Goal: Find specific page/section: Find specific page/section

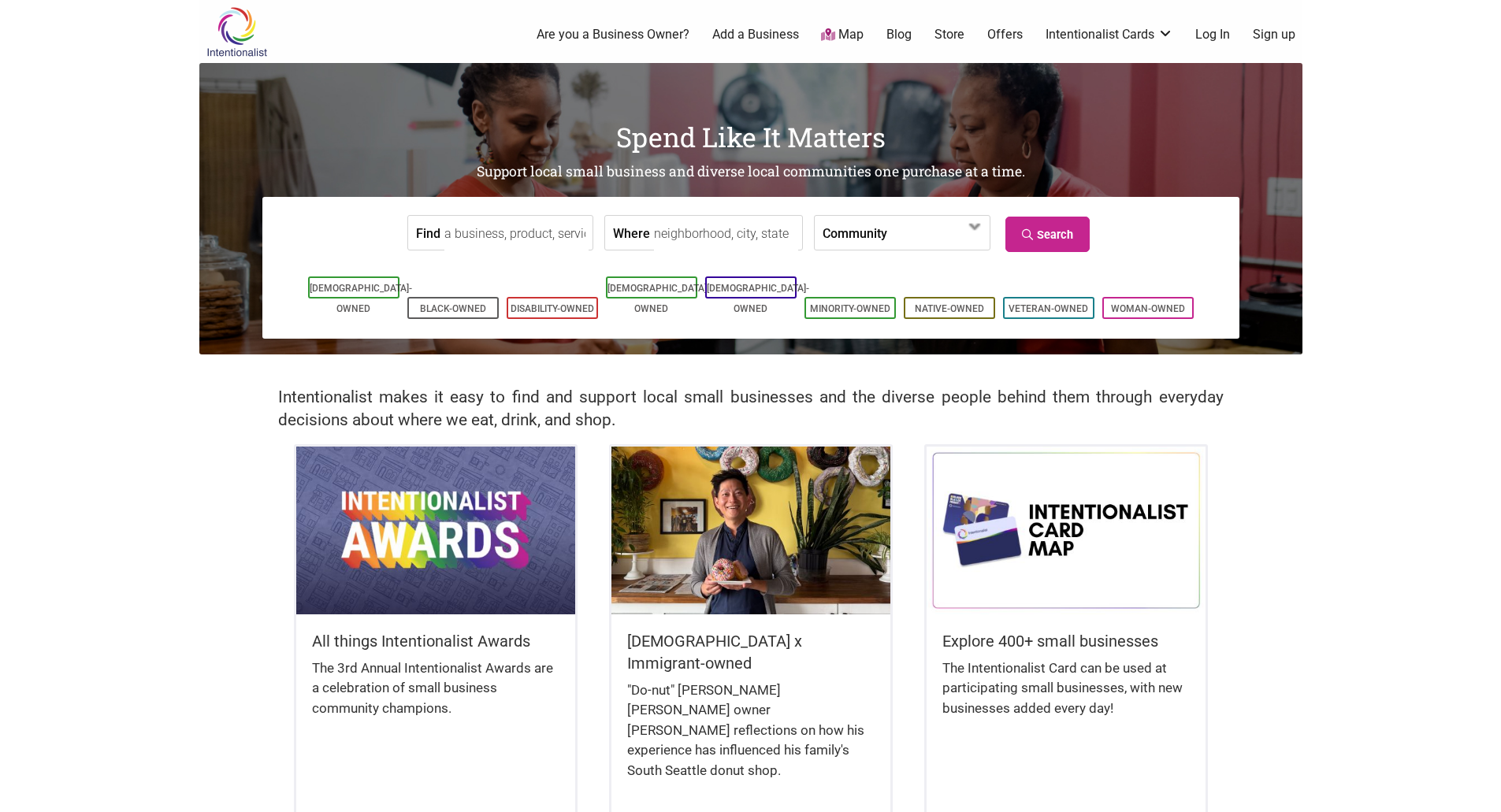
click at [1450, 234] on body "× Menu 0 Are you a Business Owner? Add a Business Map Blog Store Offers Intenti…" at bounding box center [750, 406] width 1501 height 812
click at [476, 234] on input "Find" at bounding box center [516, 233] width 144 height 35
click at [694, 225] on input "Where" at bounding box center [726, 233] width 144 height 35
type input "[GEOGRAPHIC_DATA], [GEOGRAPHIC_DATA], [GEOGRAPHIC_DATA]"
click at [943, 239] on span at bounding box center [932, 233] width 67 height 26
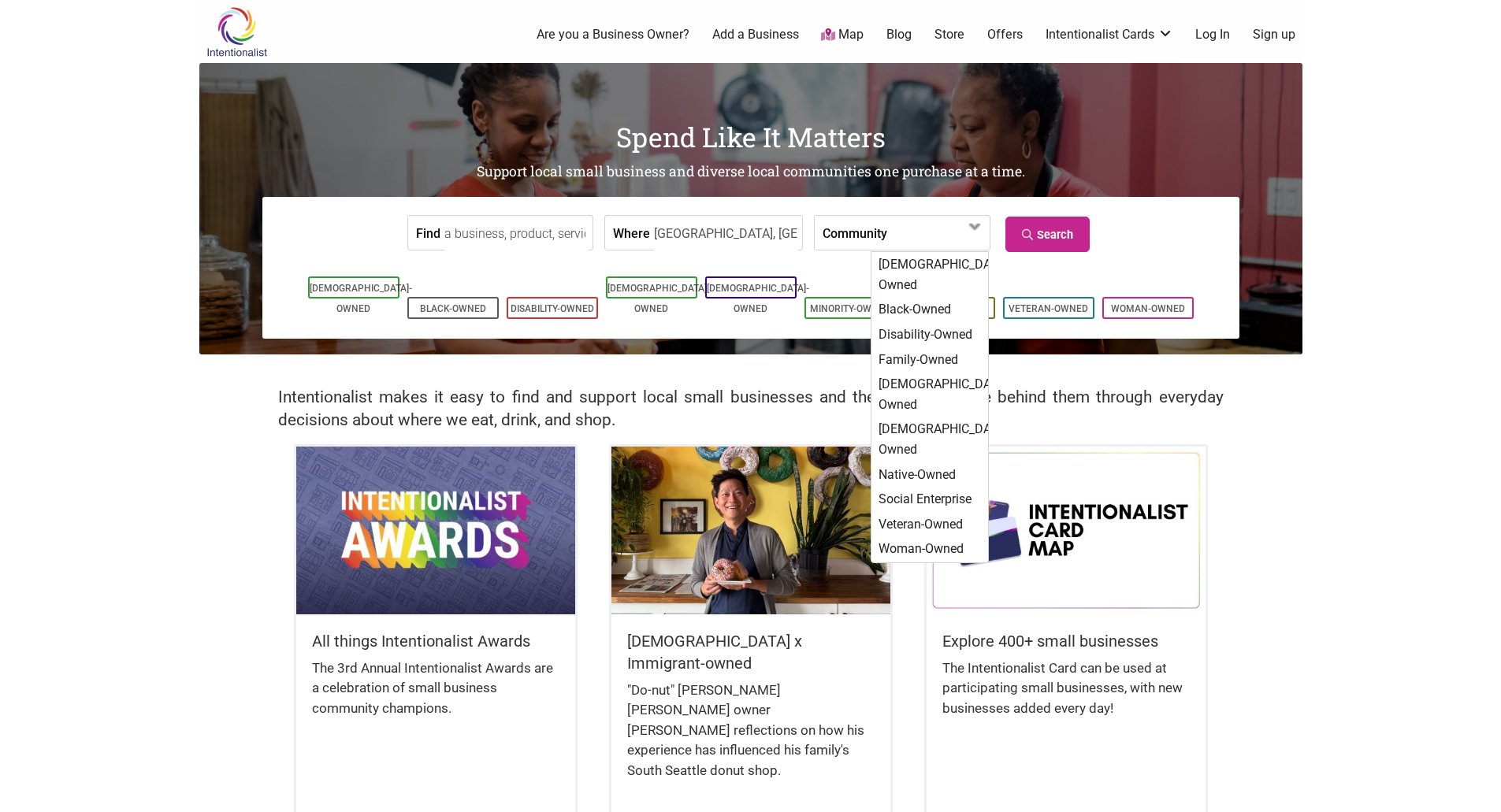
click at [1163, 231] on form "Find Where Gig Harbor, WA, USA Community Asian-Owned Black-Owned Disability-Own…" at bounding box center [750, 232] width 953 height 48
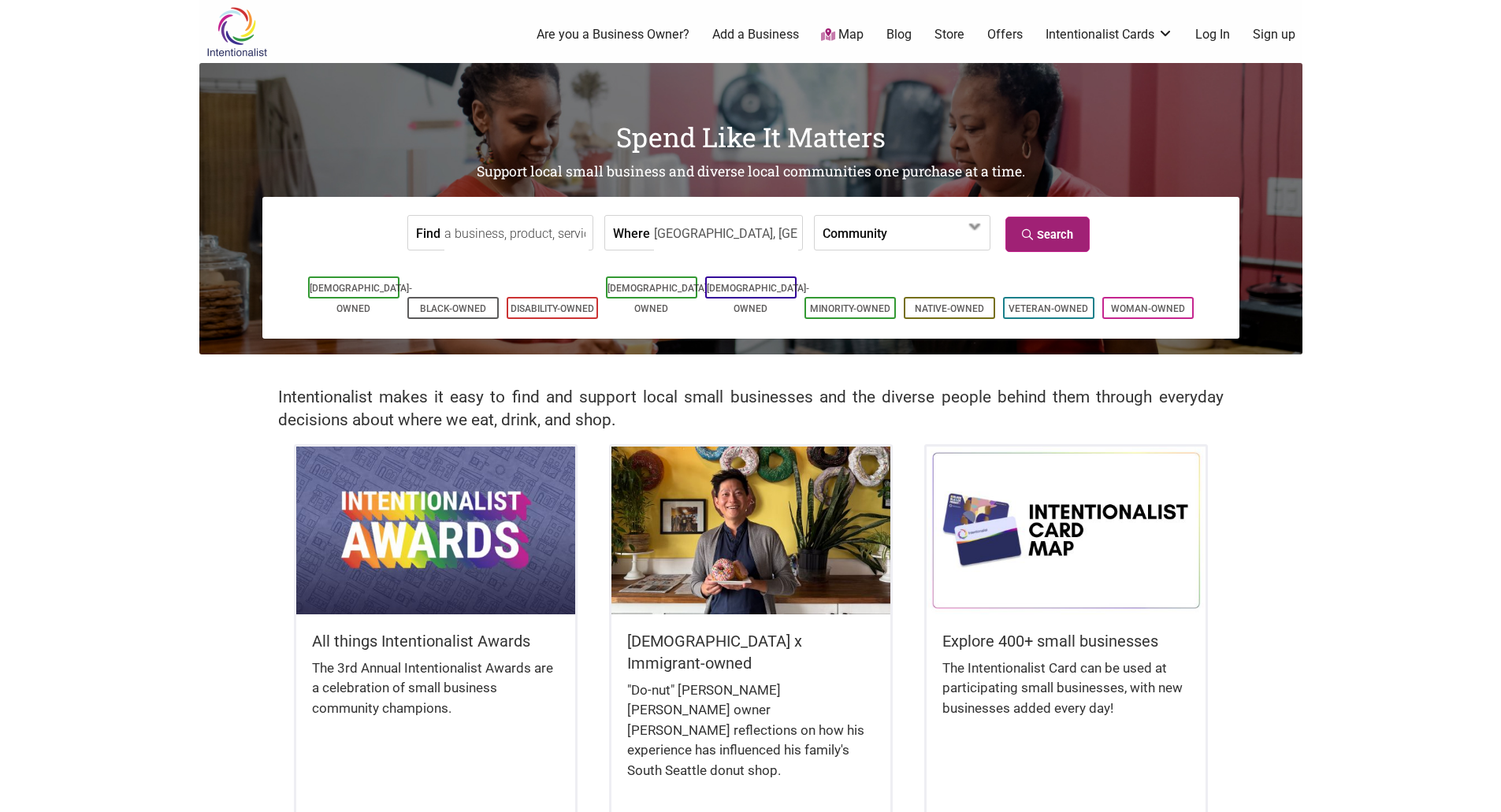
click at [1039, 228] on link "Search" at bounding box center [1047, 234] width 84 height 35
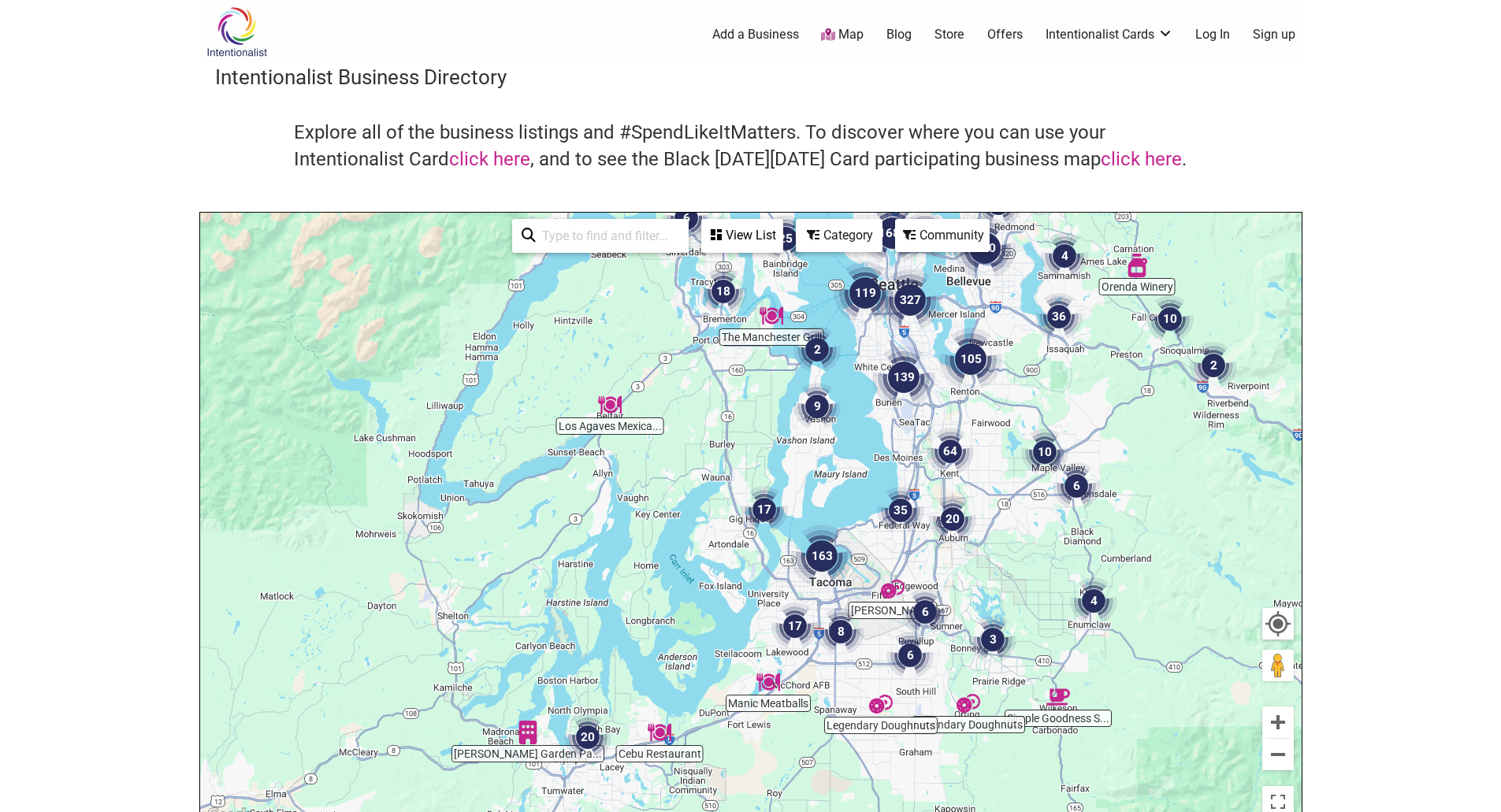
click at [763, 508] on img "17" at bounding box center [764, 509] width 47 height 47
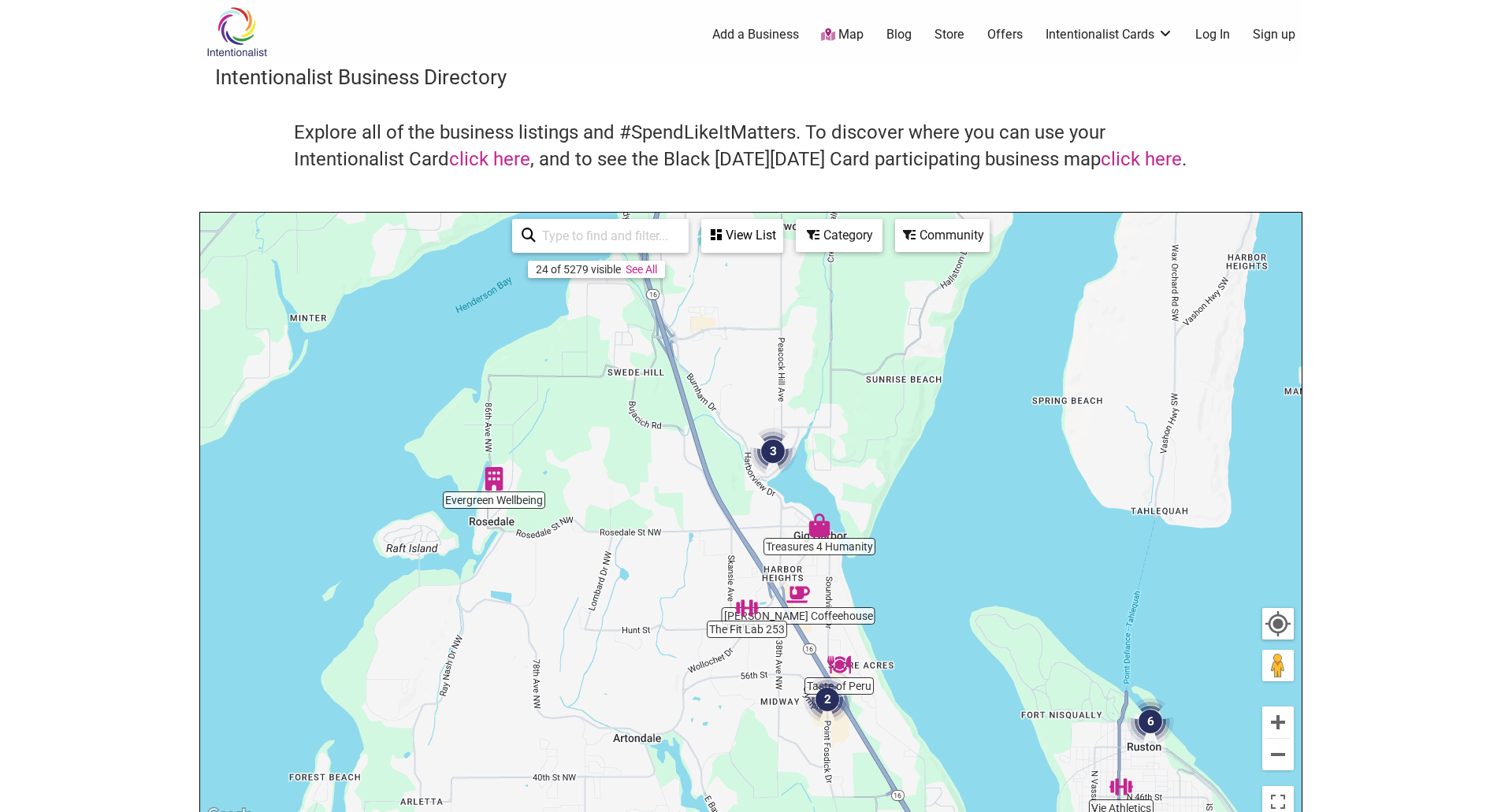
drag, startPoint x: 587, startPoint y: 455, endPoint x: 670, endPoint y: 589, distance: 157.6
click at [670, 589] on div "To navigate, press the arrow keys." at bounding box center [751, 519] width 1102 height 612
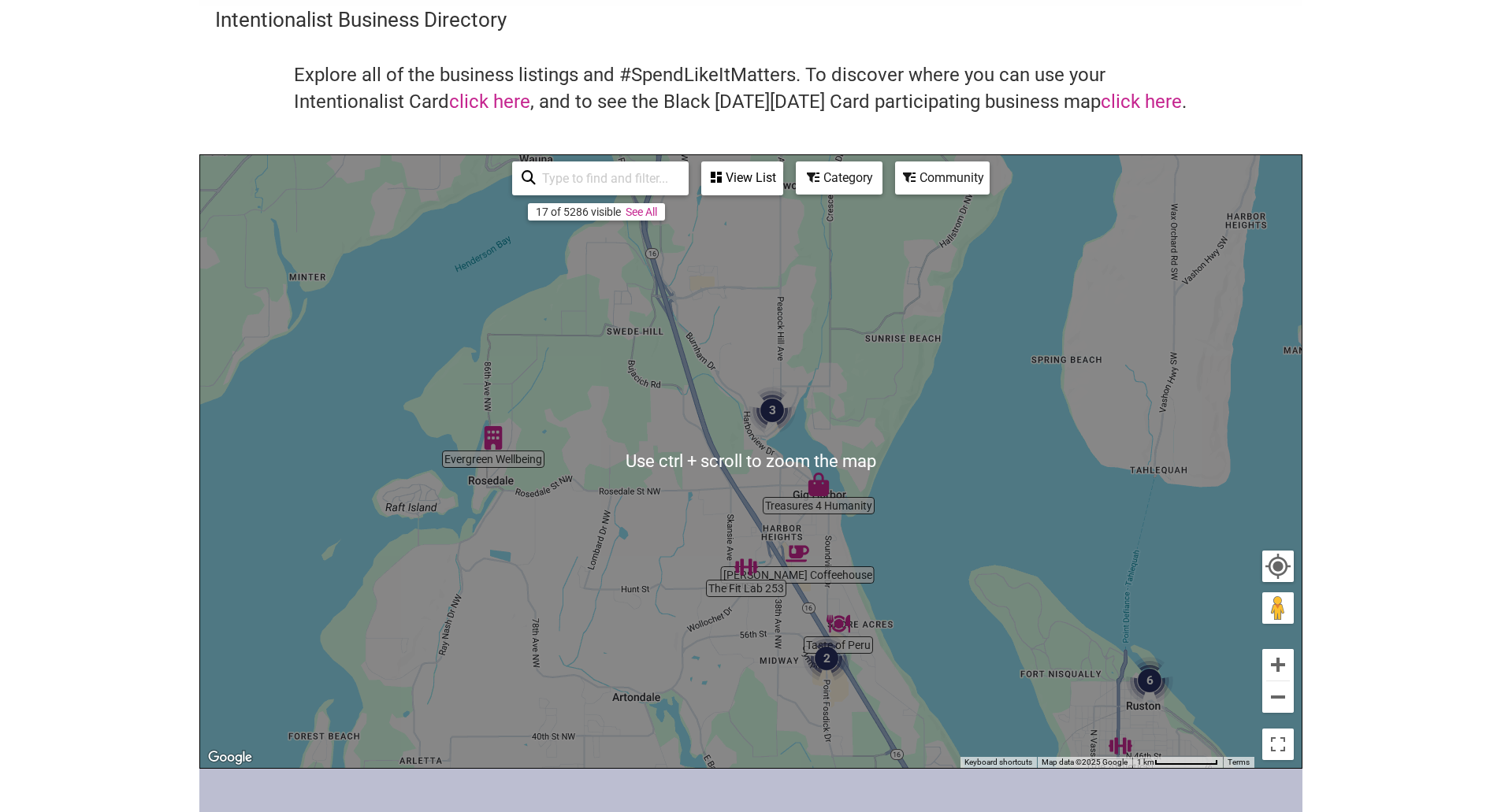
scroll to position [79, 0]
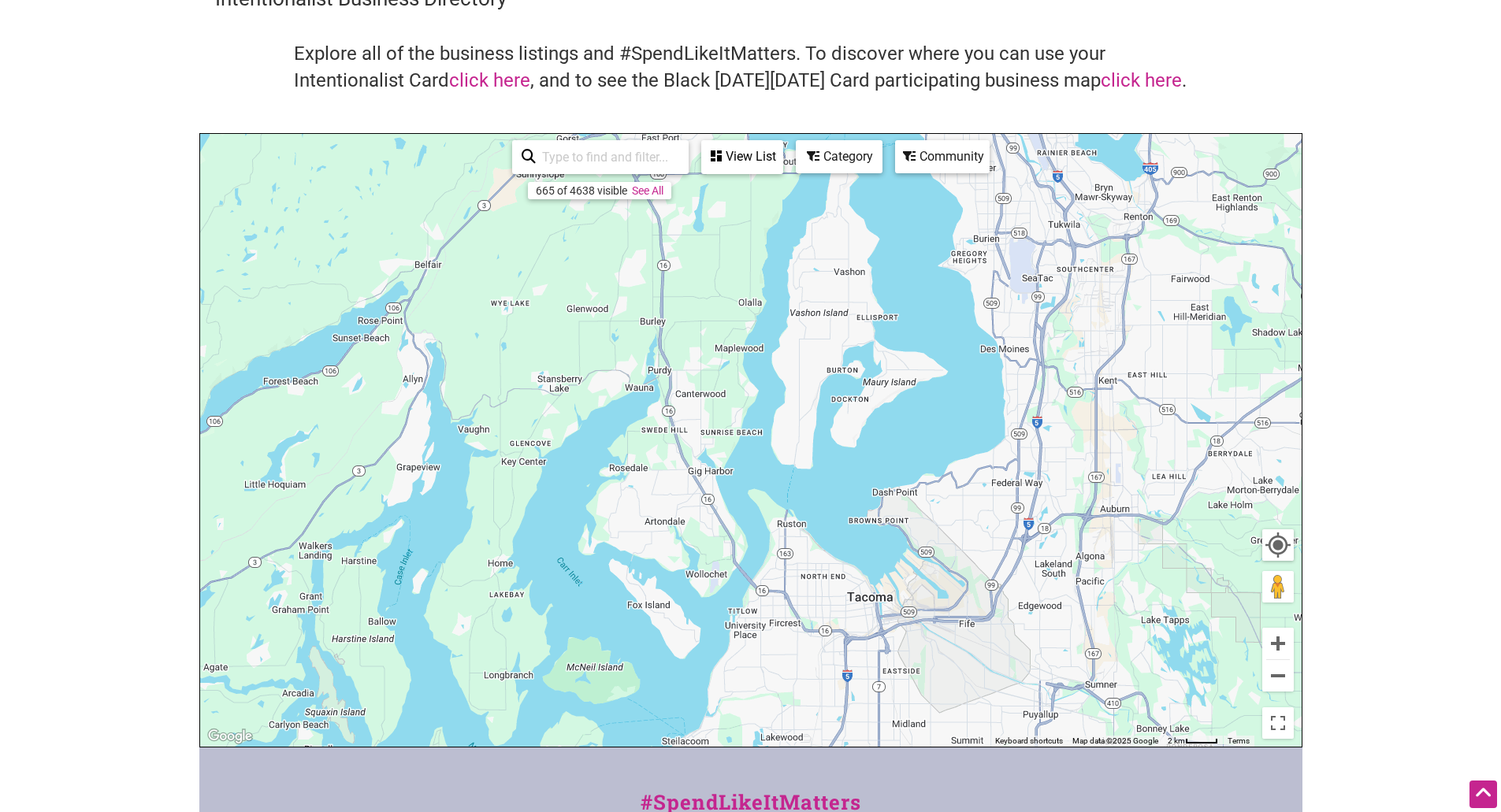
click at [674, 471] on div "To navigate, press the arrow keys." at bounding box center [751, 440] width 1102 height 612
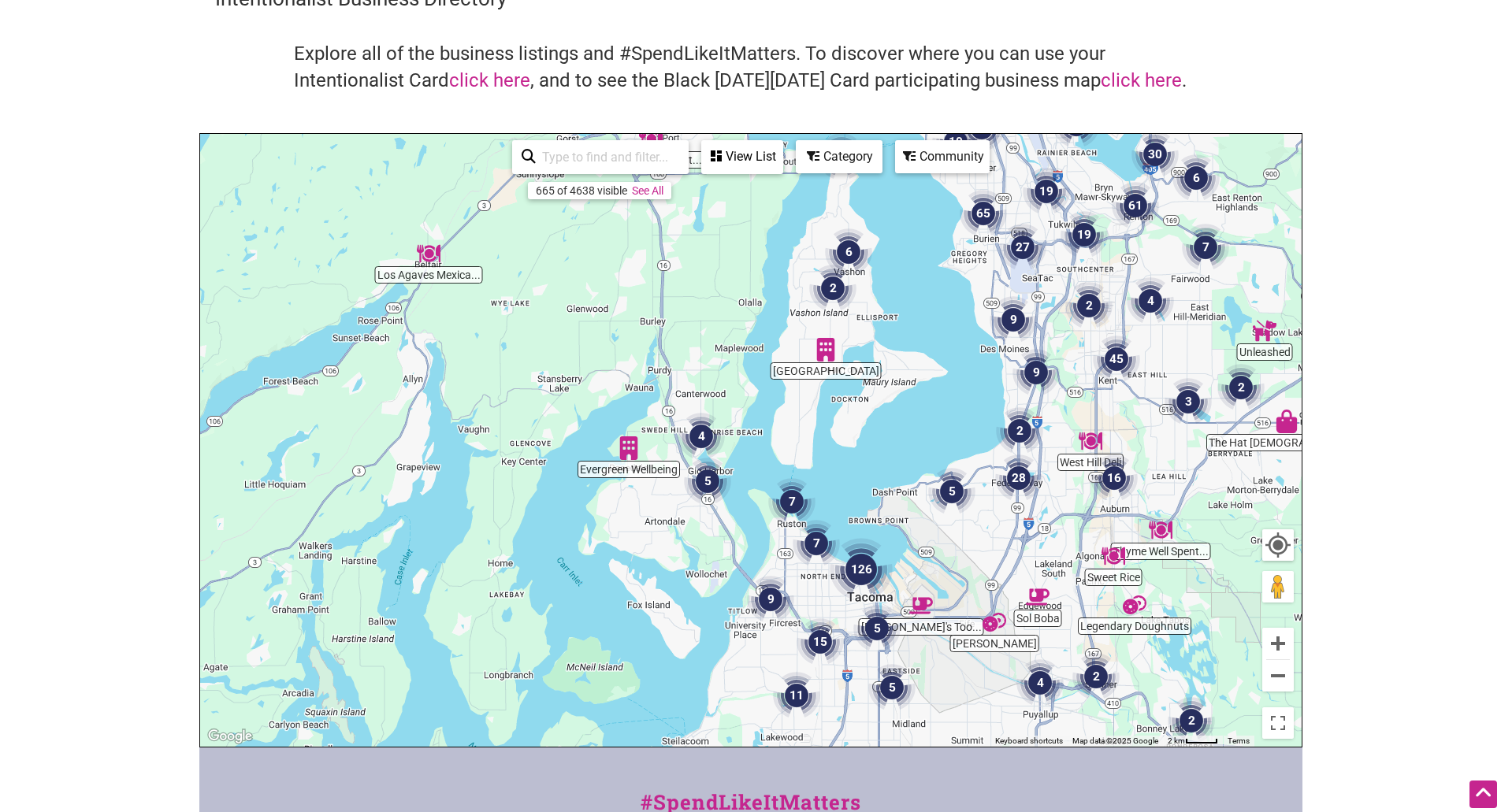
click at [702, 433] on img "4" at bounding box center [701, 436] width 47 height 47
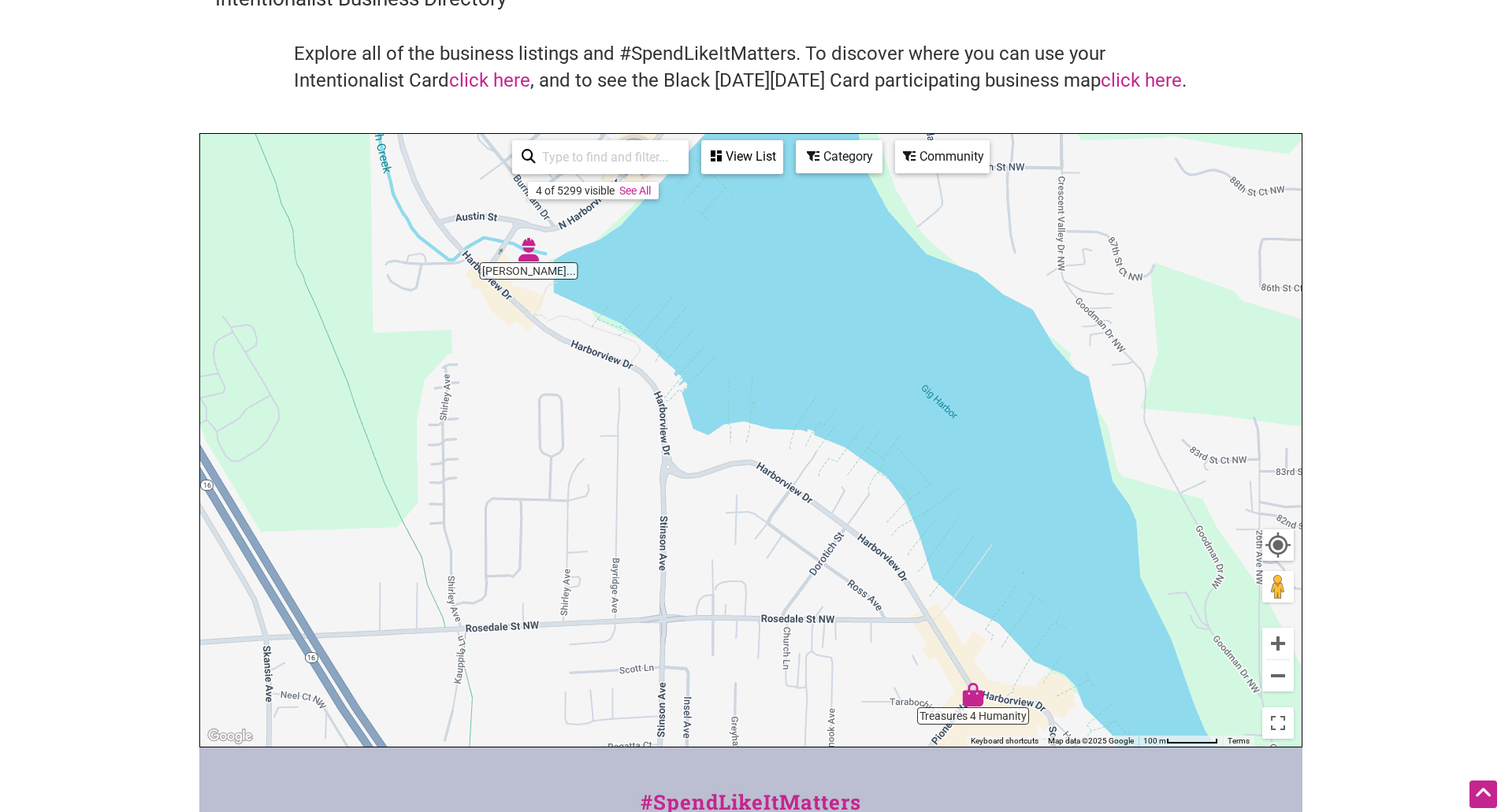
click at [533, 256] on img "Brett Marlo Design Build" at bounding box center [528, 249] width 23 height 23
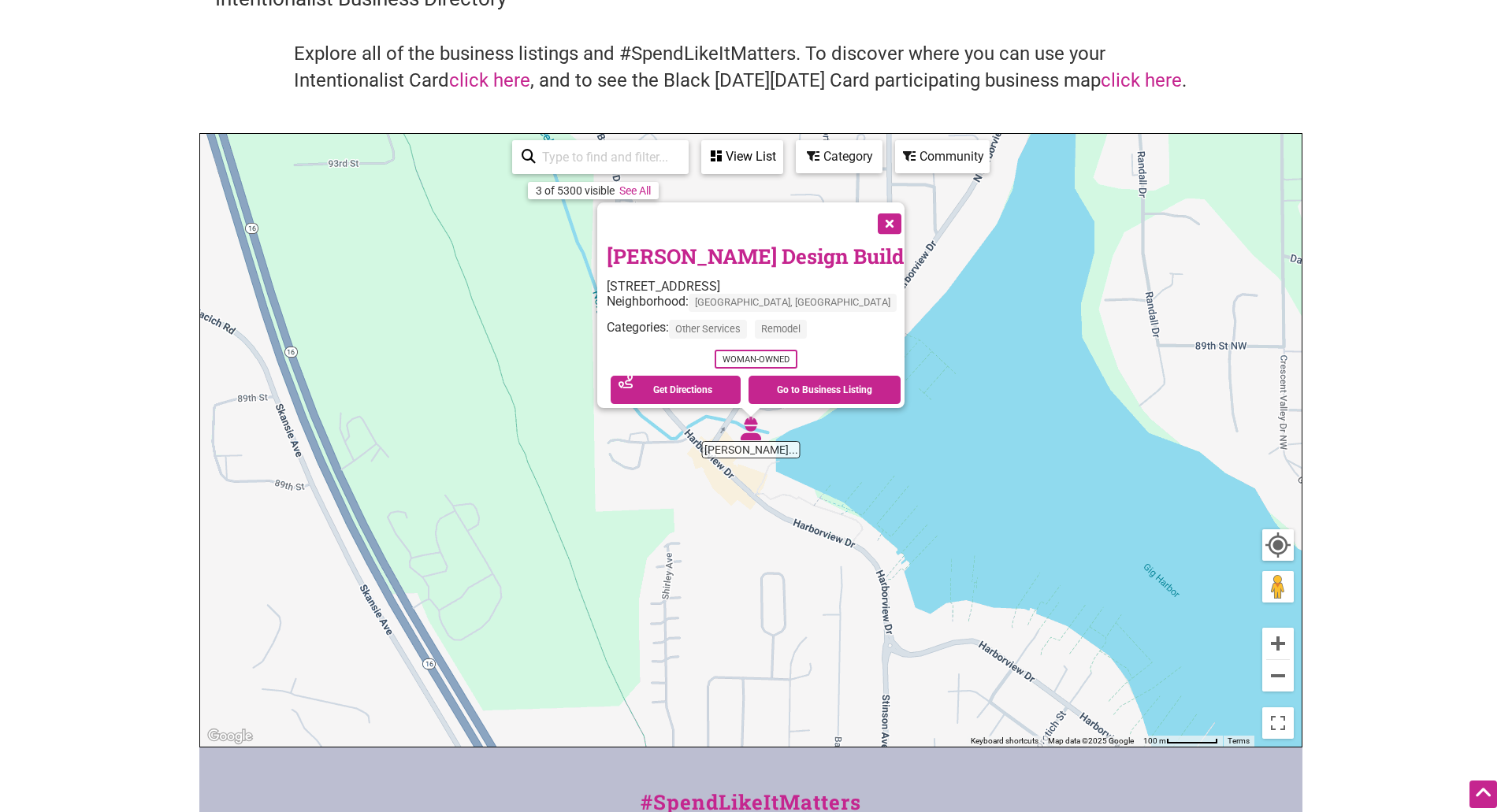
click at [868, 210] on button "Close" at bounding box center [888, 221] width 39 height 39
